Goal: Task Accomplishment & Management: Manage account settings

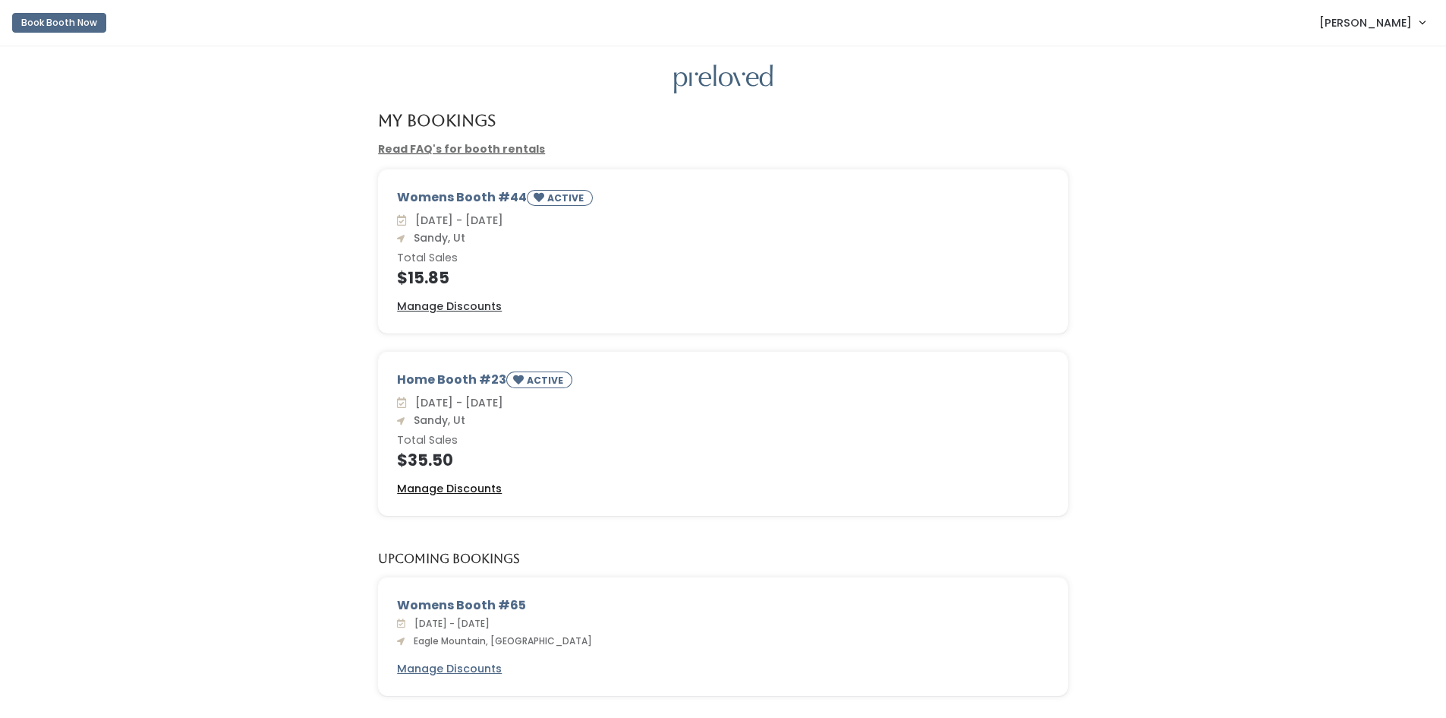
click at [481, 481] on u "Manage Discounts" at bounding box center [449, 488] width 105 height 15
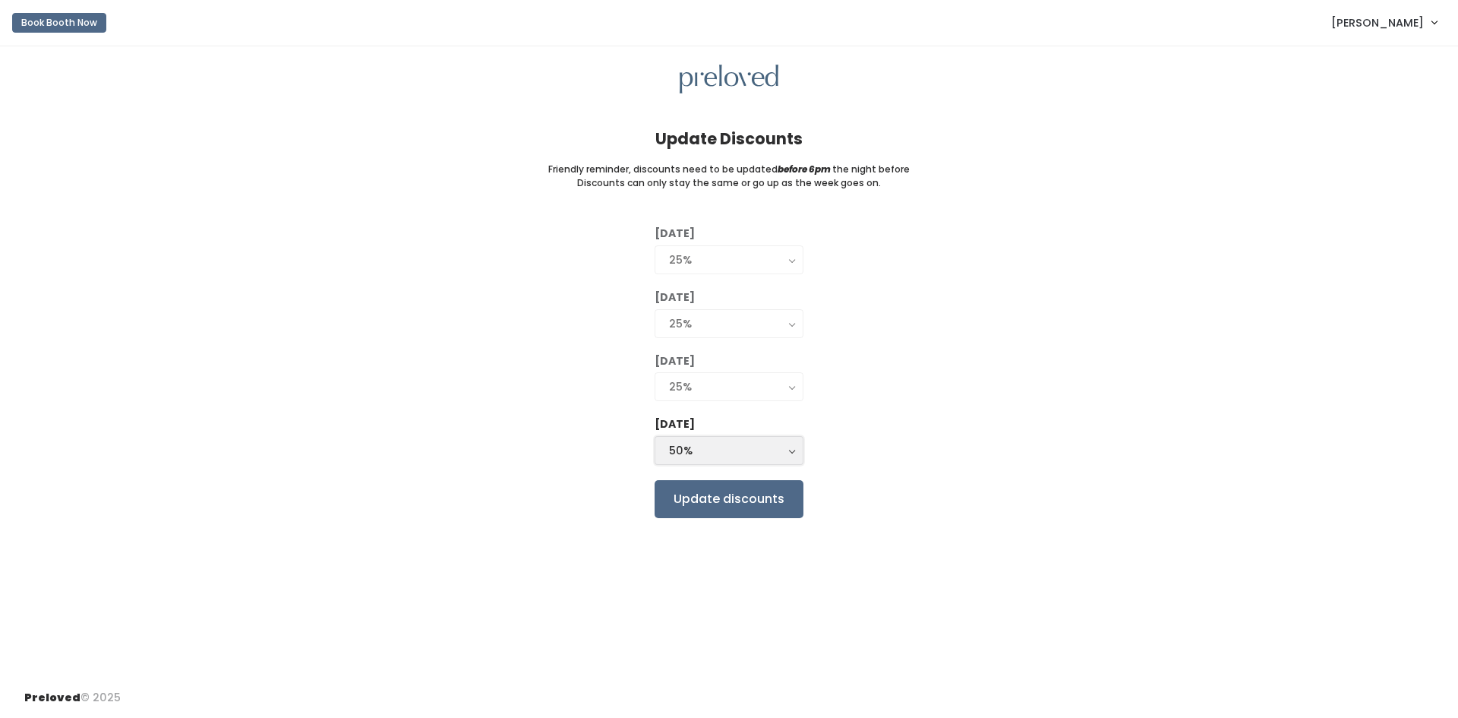
click at [711, 443] on div "50%" at bounding box center [729, 450] width 120 height 17
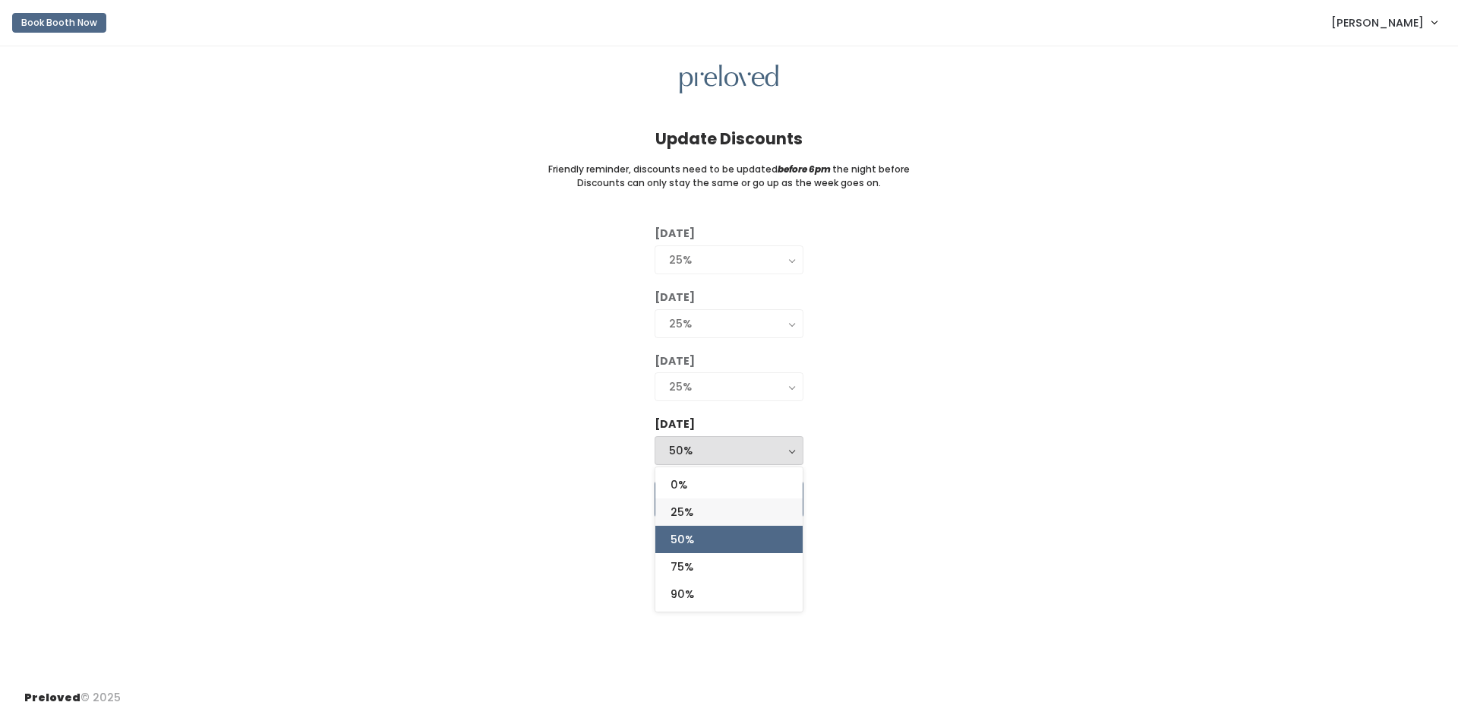
click at [686, 514] on span "25%" at bounding box center [681, 511] width 23 height 17
select select "25%"
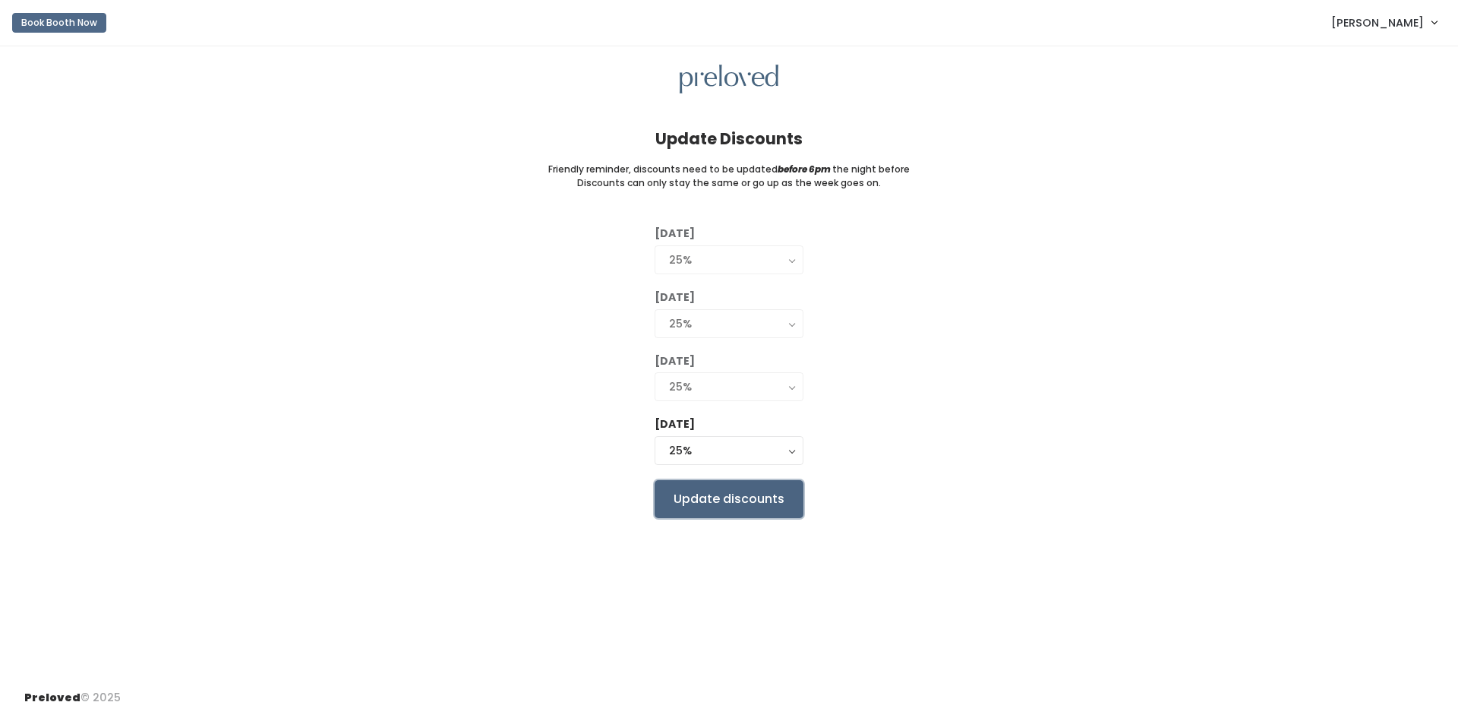
click at [727, 509] on input "Update discounts" at bounding box center [728, 499] width 149 height 38
